Goal: Information Seeking & Learning: Learn about a topic

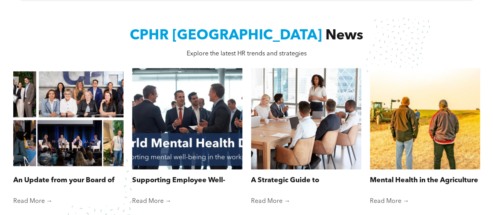
scroll to position [592, 0]
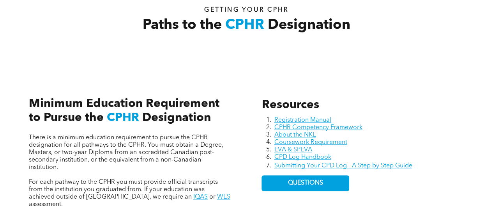
scroll to position [285, 0]
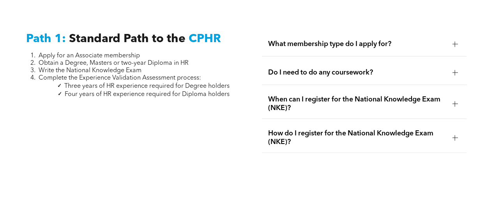
scroll to position [1012, 0]
